Goal: Transaction & Acquisition: Purchase product/service

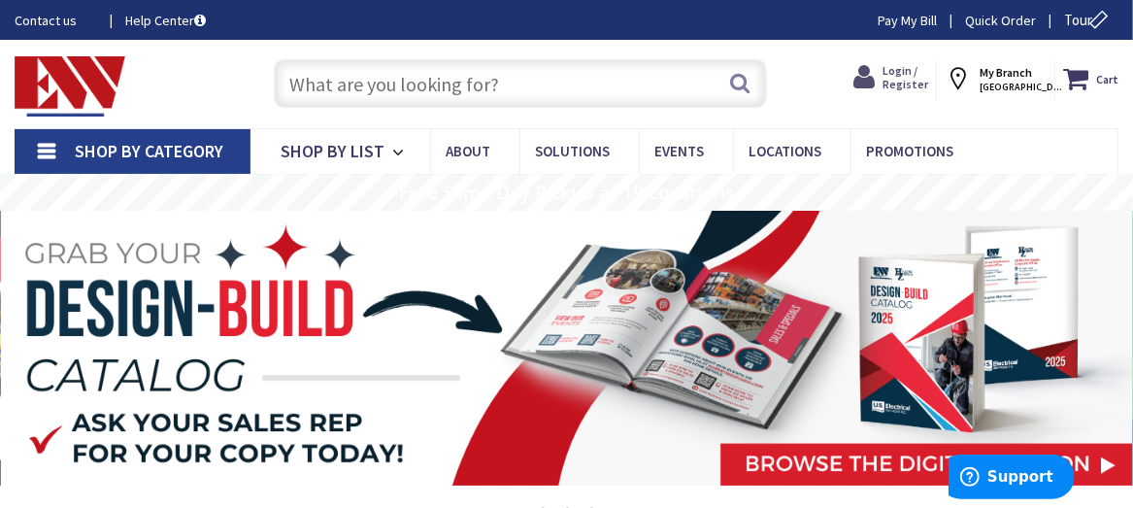
click at [920, 75] on span "Login / Register" at bounding box center [906, 77] width 46 height 28
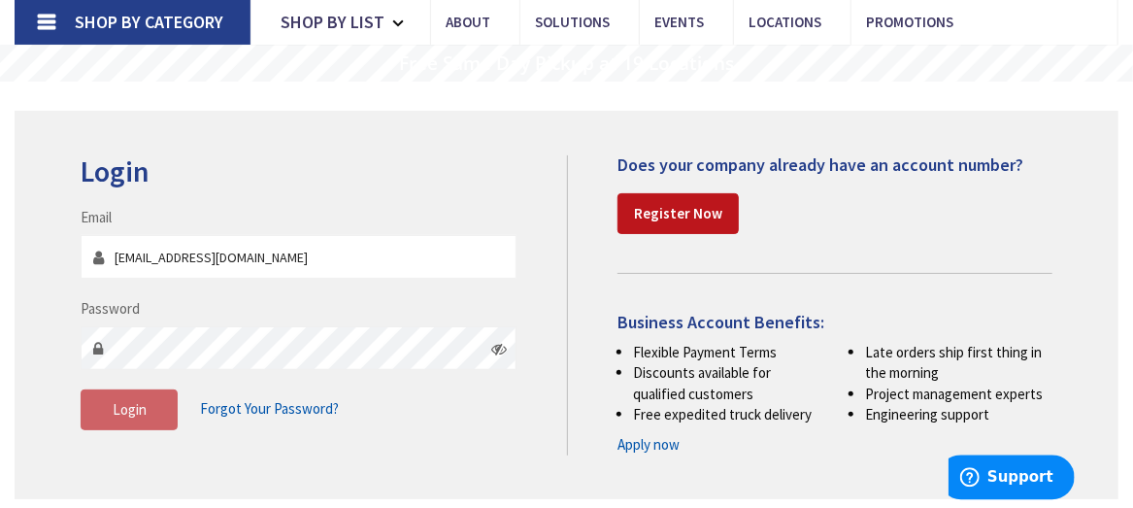
scroll to position [202, 0]
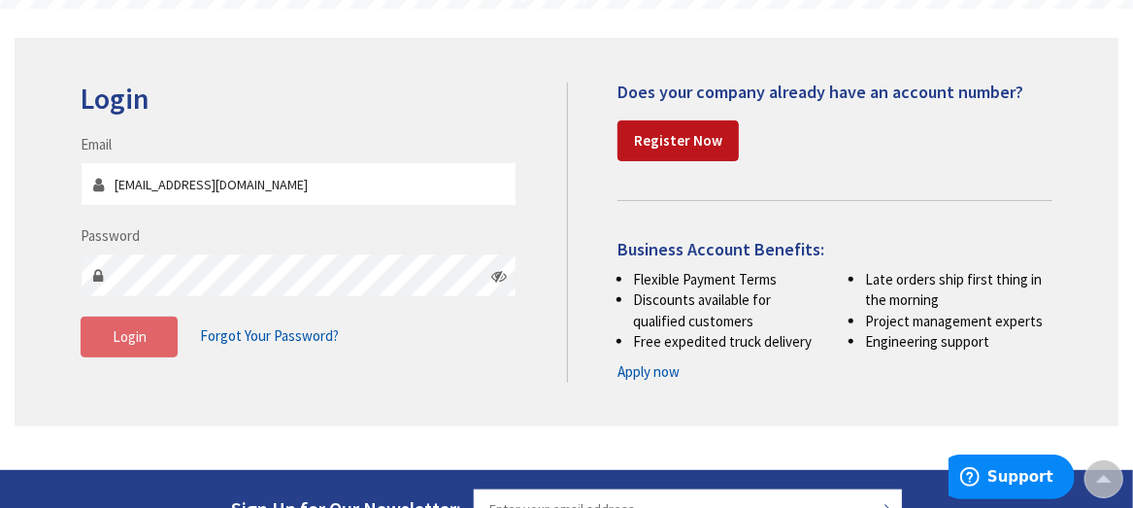
type input "Monelbob@gmail.com"
click at [147, 346] on button "Login" at bounding box center [129, 337] width 97 height 41
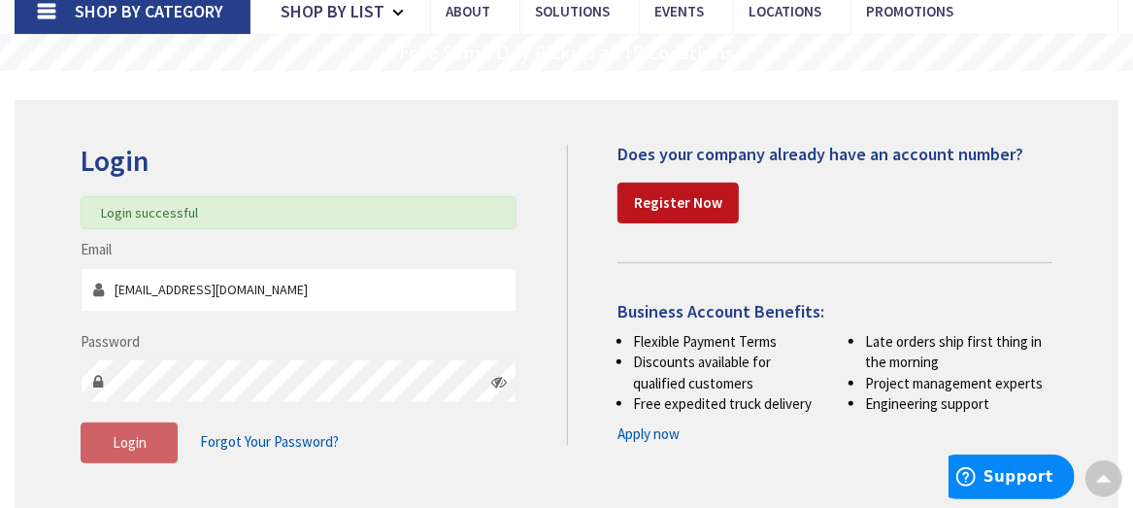
scroll to position [0, 0]
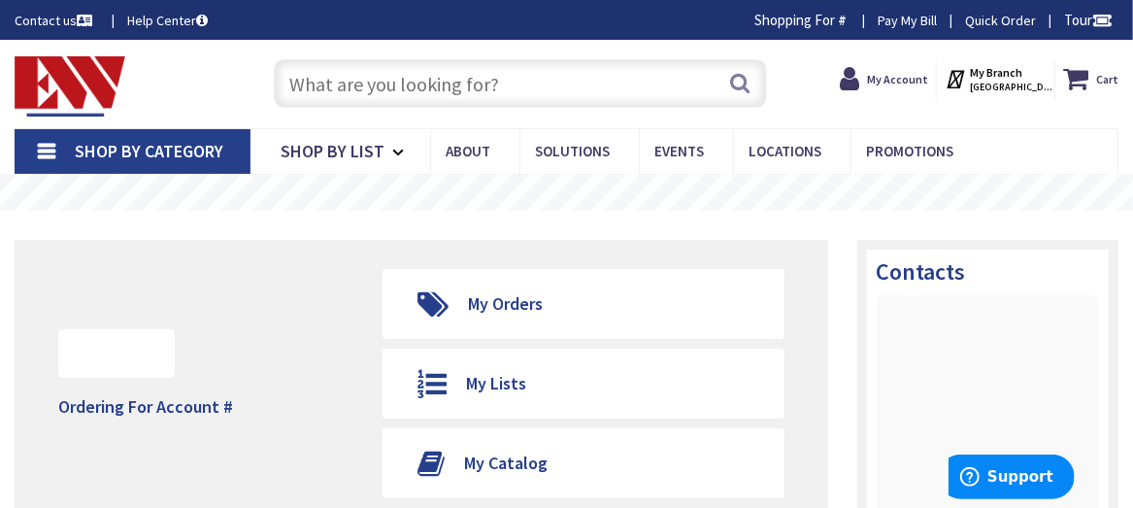
click at [563, 83] on input "text" at bounding box center [520, 83] width 493 height 49
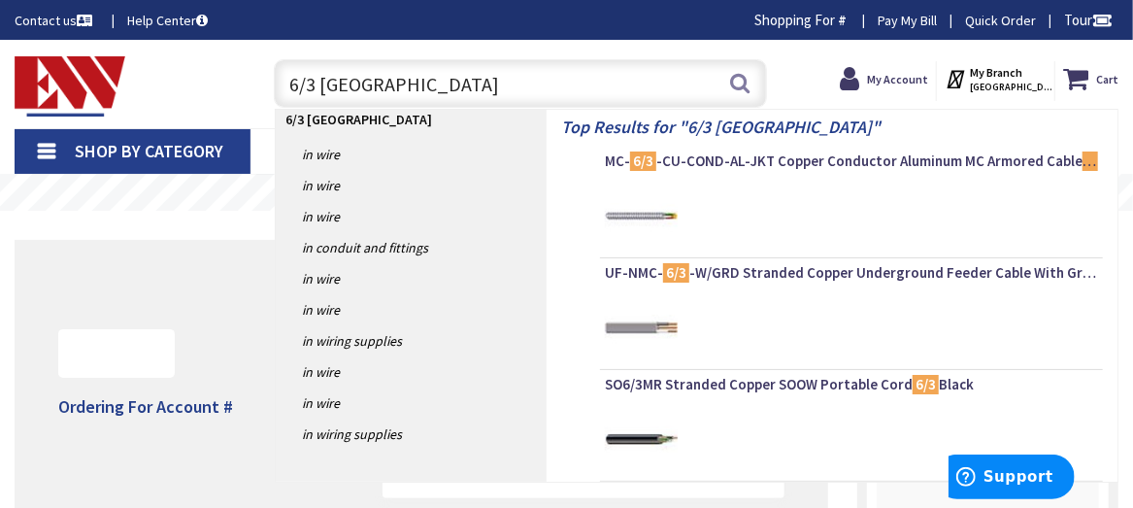
type input "6/3 romex"
